Goal: Find contact information: Find contact information

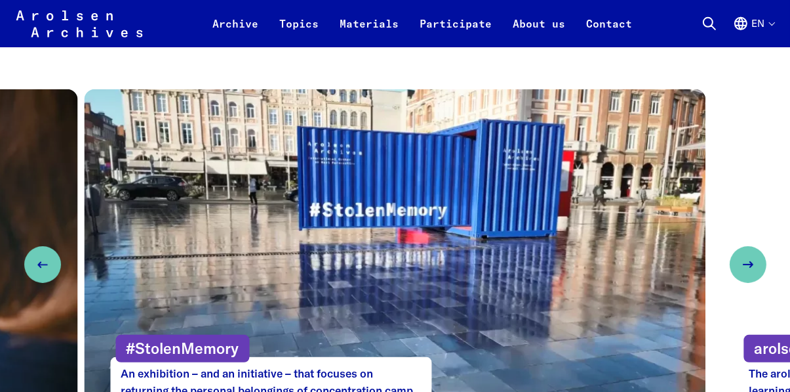
scroll to position [604, 0]
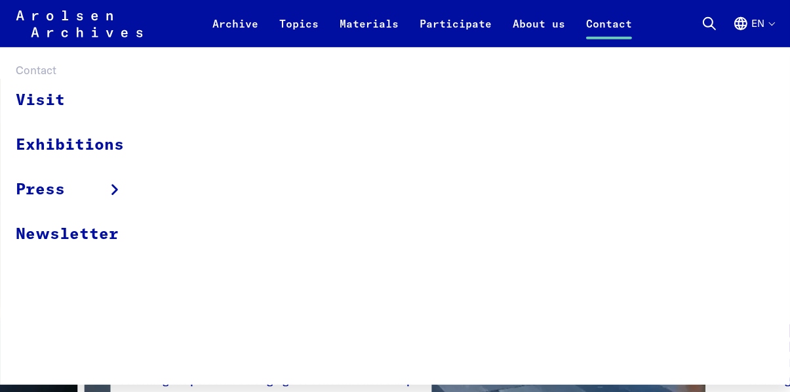
click at [606, 30] on link "Contact" at bounding box center [609, 31] width 67 height 31
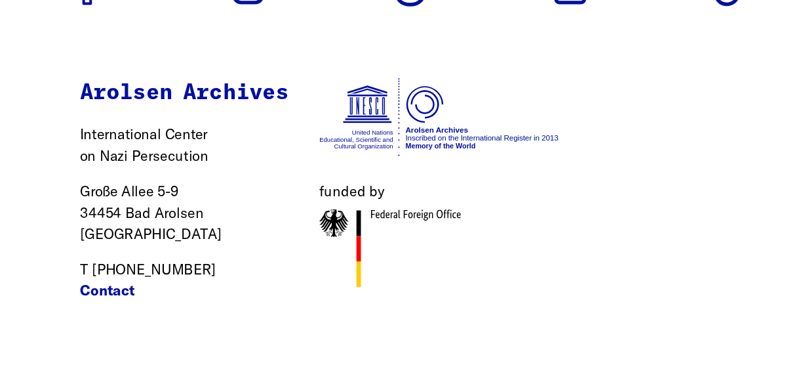
scroll to position [3894, 0]
